Goal: Transaction & Acquisition: Purchase product/service

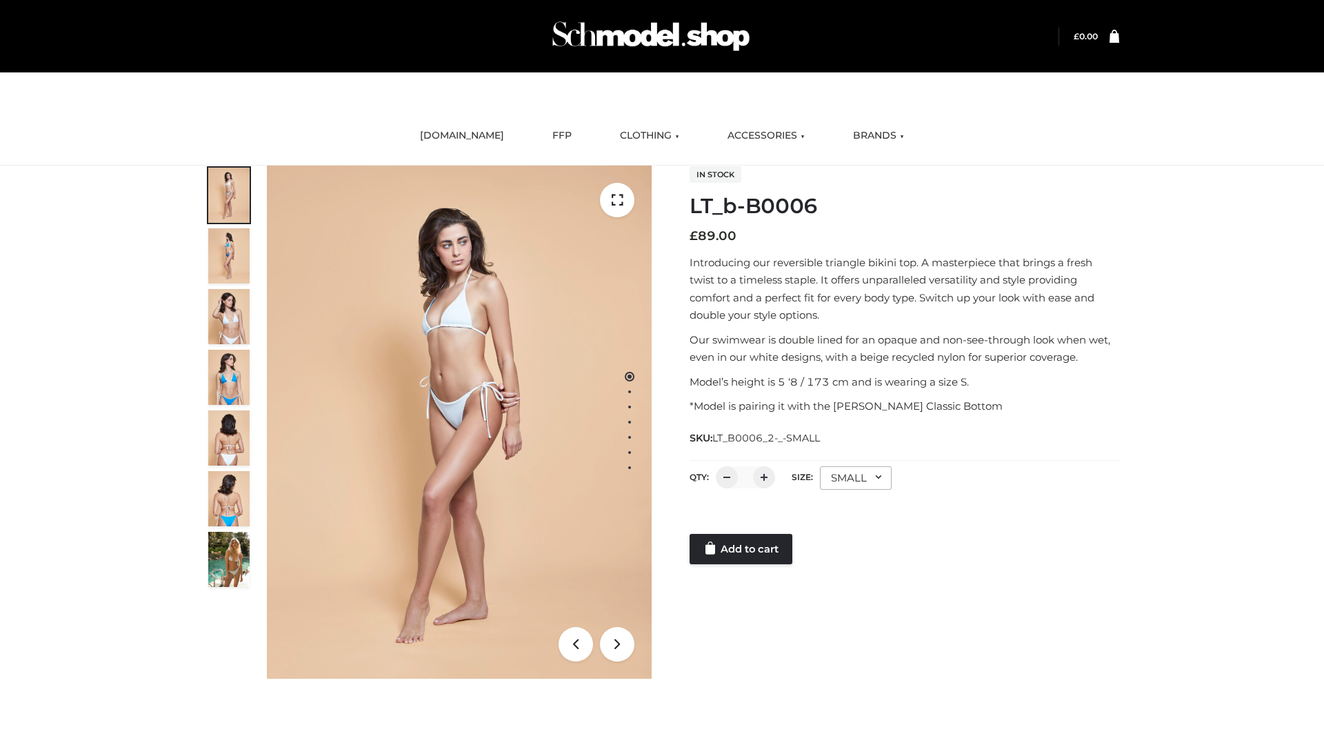
click at [742, 549] on link "Add to cart" at bounding box center [741, 549] width 103 height 30
